Goal: Information Seeking & Learning: Find specific page/section

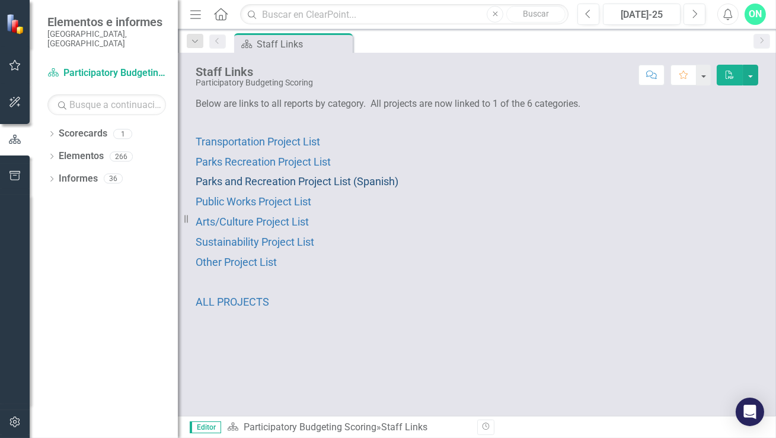
click at [258, 180] on span "Parks and Recreation Project List (Spanish)" at bounding box center [297, 181] width 203 height 12
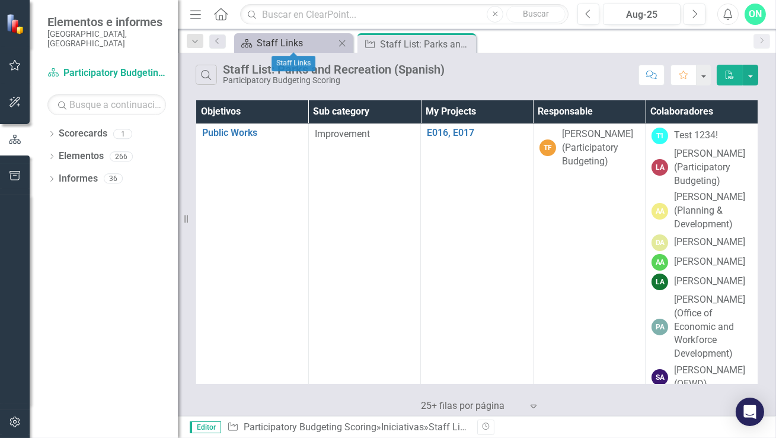
click at [315, 46] on div "Staff Links" at bounding box center [296, 43] width 78 height 15
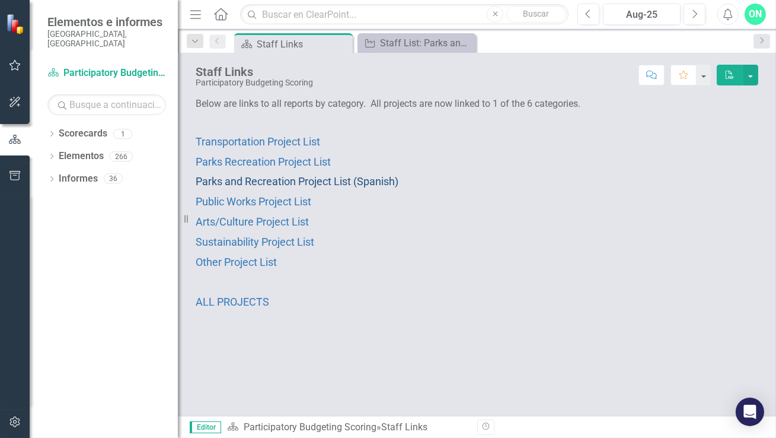
click at [324, 183] on span "Parks and Recreation Project List (Spanish)" at bounding box center [297, 181] width 203 height 12
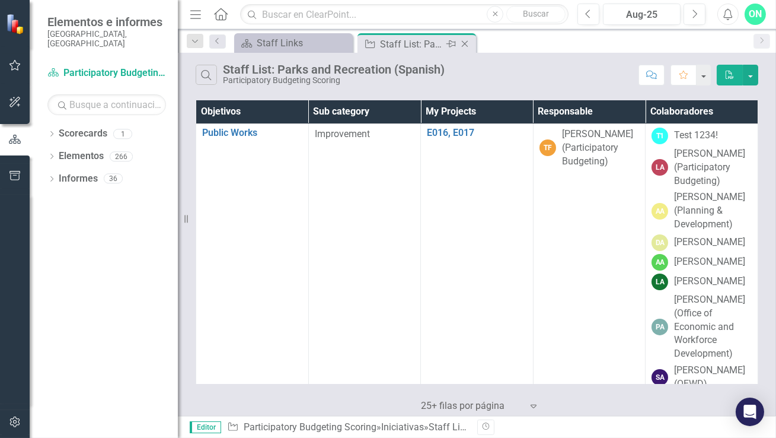
click at [393, 43] on div "Staff List: Parks and Recreation (Spanish)" at bounding box center [411, 44] width 63 height 15
click at [417, 41] on div "Staff List: Parks and Recreation (Spanish)" at bounding box center [411, 44] width 63 height 15
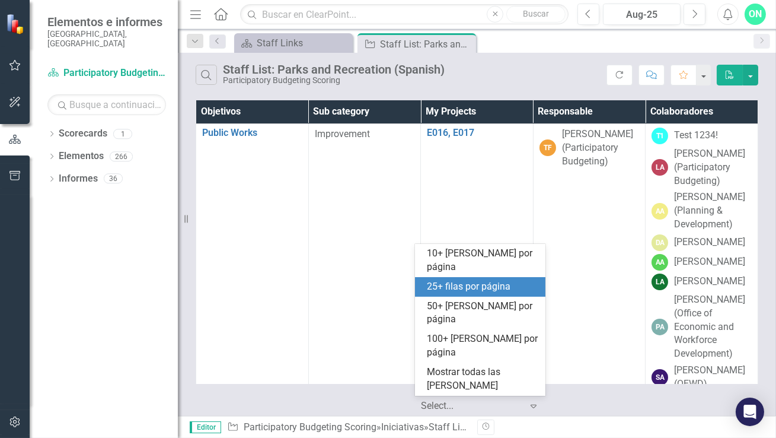
click at [532, 407] on icon at bounding box center [534, 406] width 6 height 4
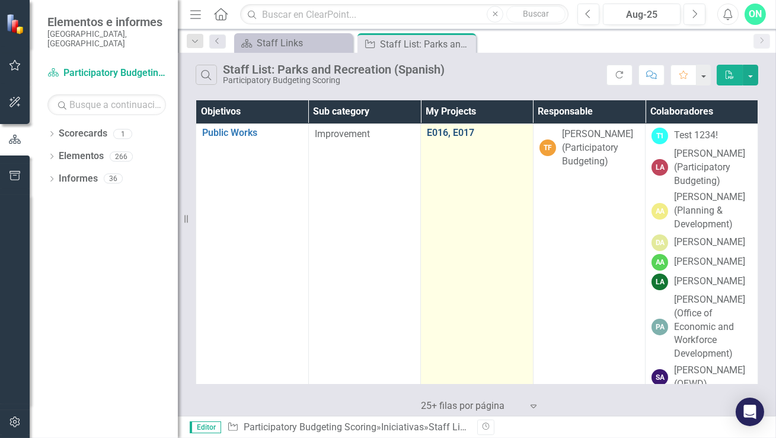
click at [436, 130] on link "E016, E017" at bounding box center [477, 132] width 100 height 11
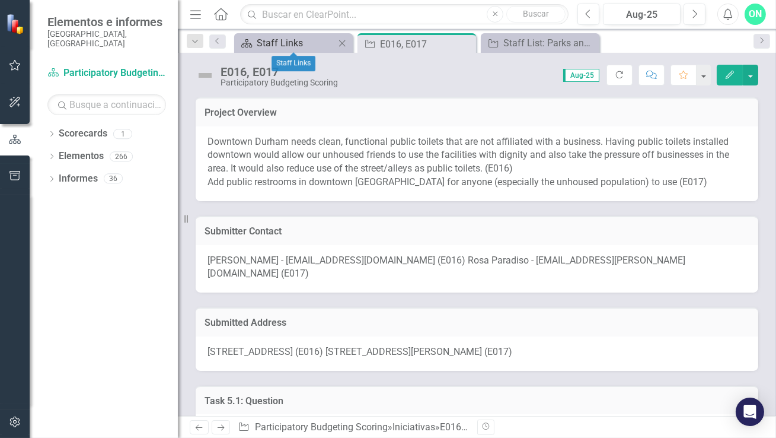
click at [309, 39] on div "Staff Links" at bounding box center [296, 43] width 78 height 15
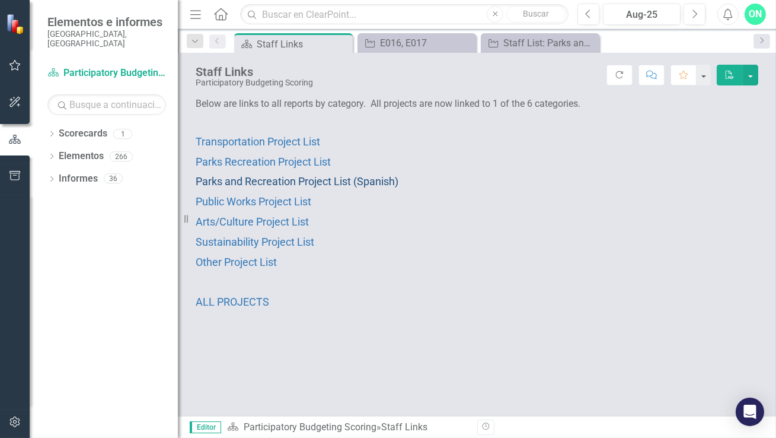
click at [318, 178] on span "Parks and Recreation Project List (Spanish)" at bounding box center [297, 181] width 203 height 12
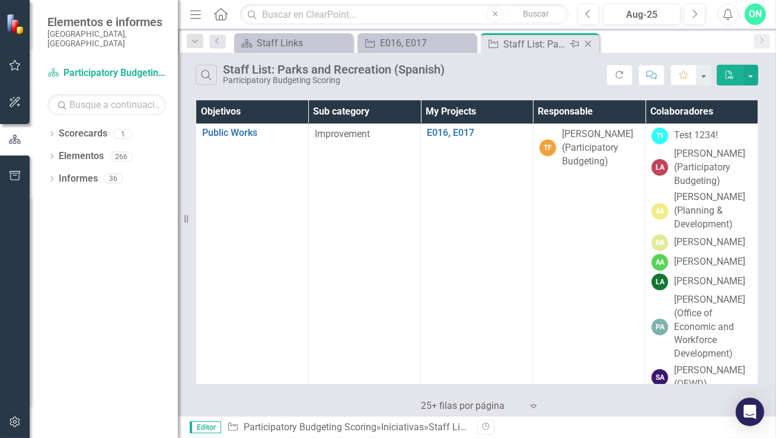
click at [501, 44] on div "Iniciativa Staff List: Parks and Recreation (Spanish) [PERSON_NAME]" at bounding box center [540, 44] width 113 height 15
click at [432, 42] on div "E016, E017" at bounding box center [419, 43] width 78 height 15
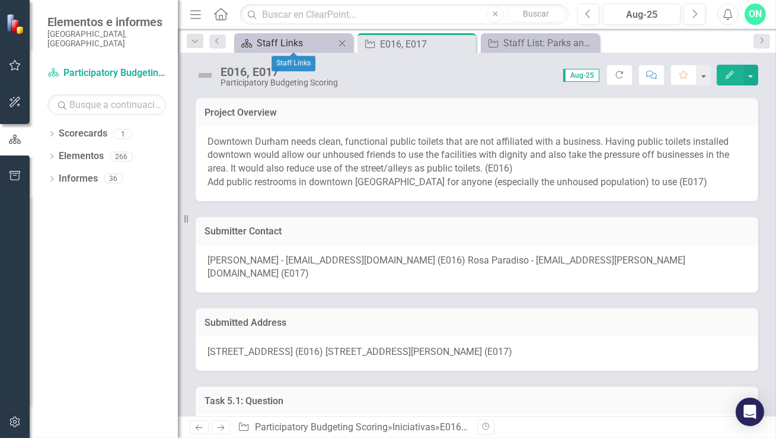
click at [299, 40] on div "Staff Links" at bounding box center [296, 43] width 78 height 15
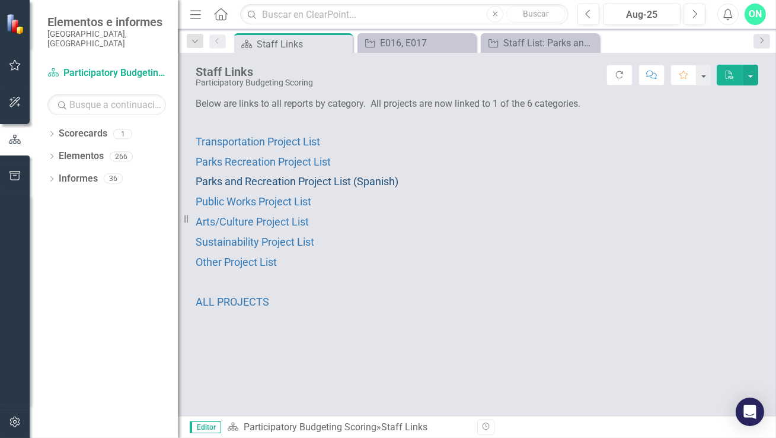
click at [260, 175] on span "Parks and Recreation Project List (Spanish)" at bounding box center [297, 181] width 203 height 12
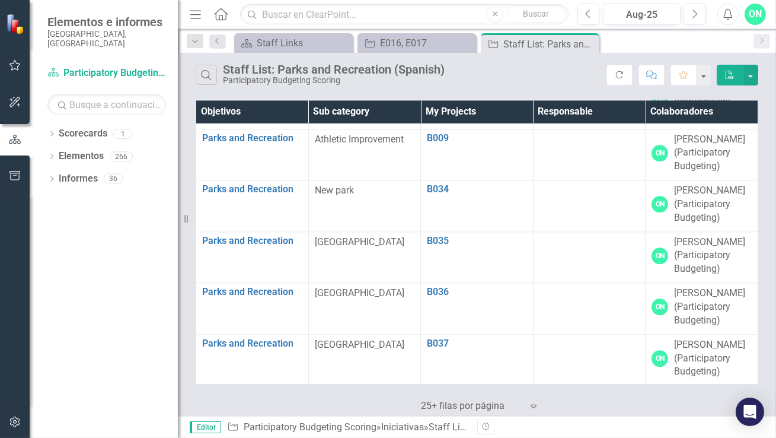
scroll to position [22301, 0]
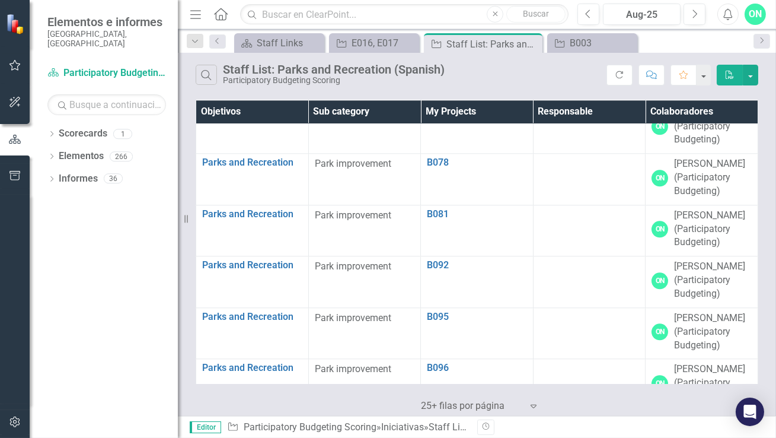
scroll to position [22684, 0]
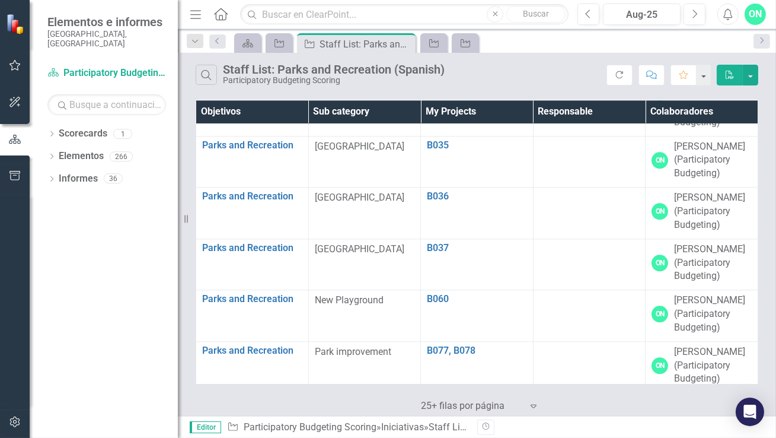
scroll to position [22588, 0]
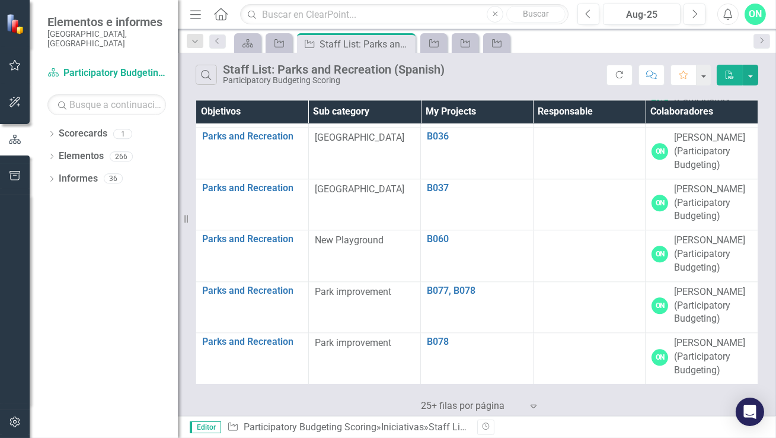
scroll to position [22622, 0]
